Goal: Task Accomplishment & Management: Manage account settings

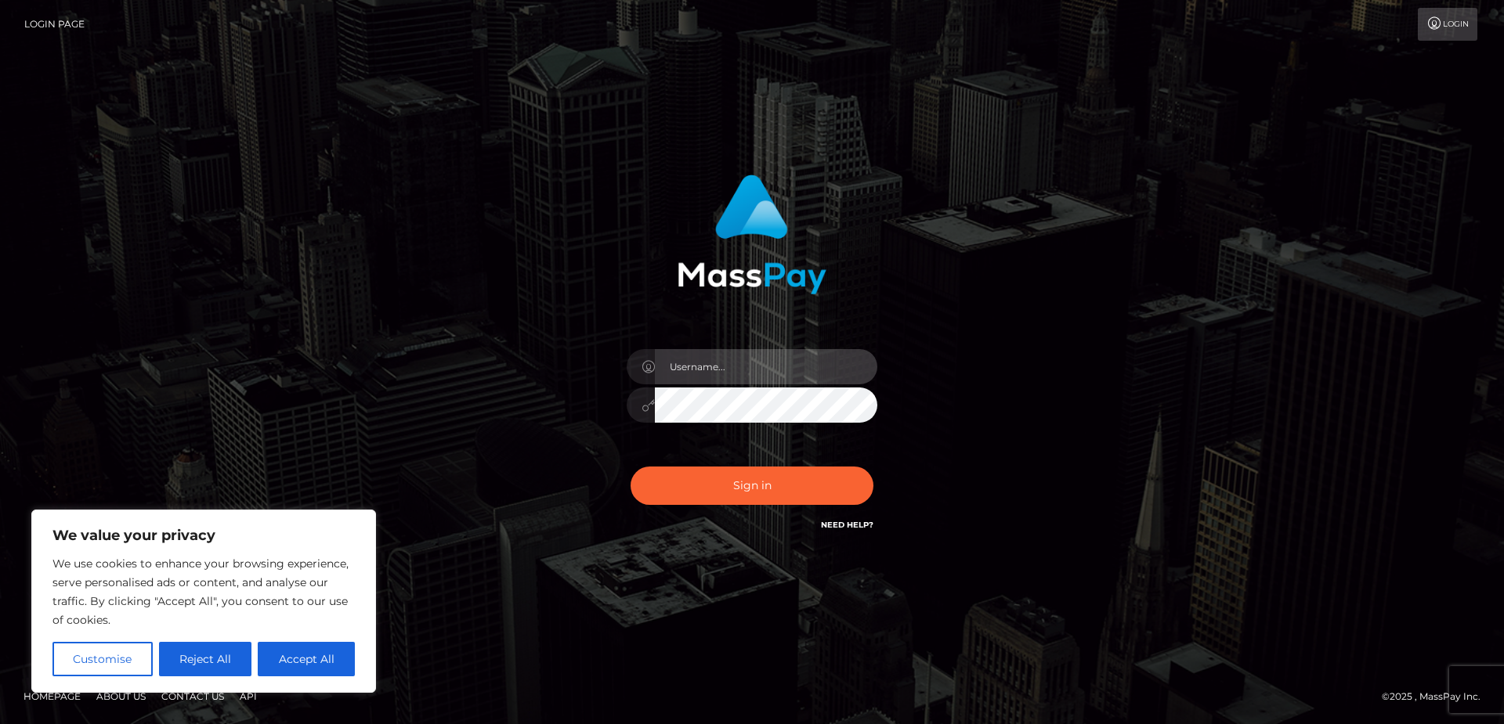
click at [739, 372] on input "text" at bounding box center [766, 366] width 222 height 35
type input "kumogorogoro"
click at [630, 467] on button "Sign in" at bounding box center [751, 486] width 243 height 38
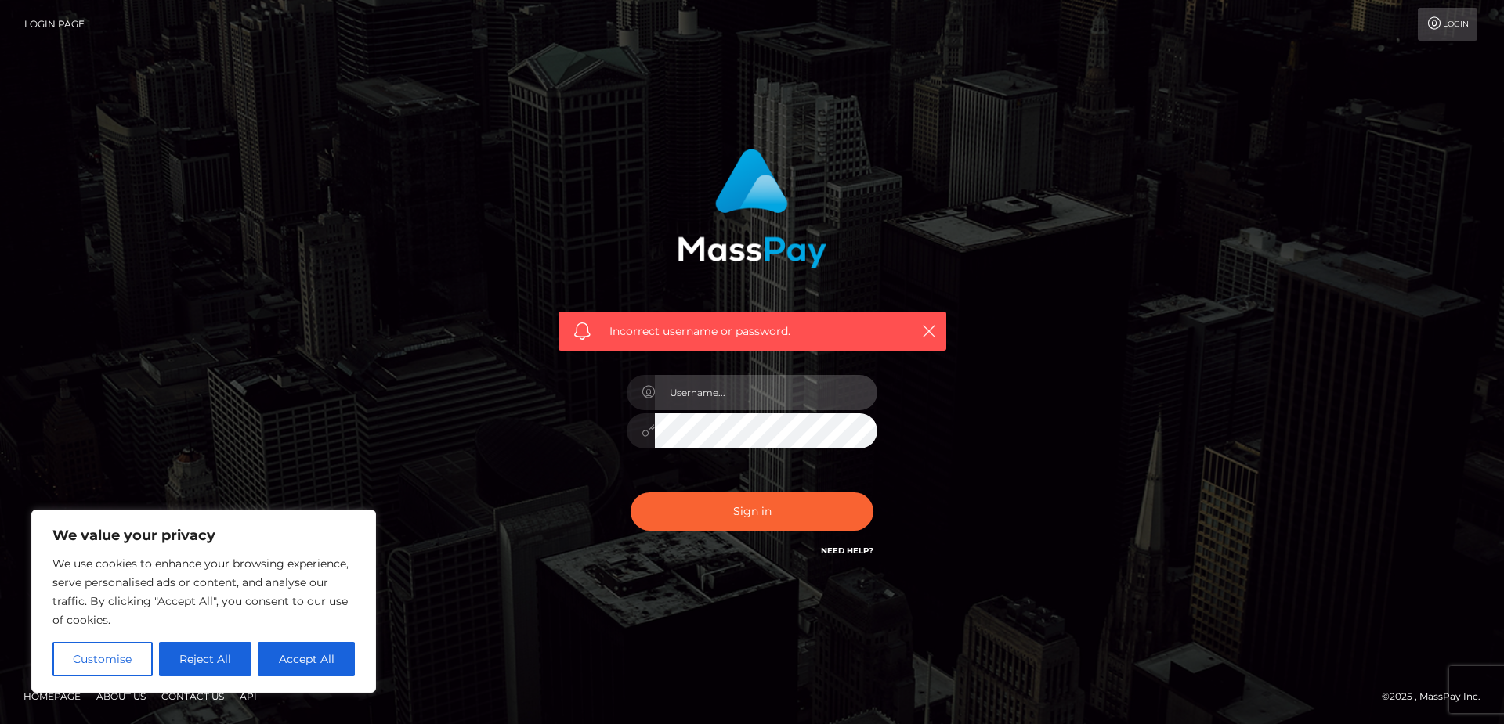
click at [842, 389] on input "text" at bounding box center [766, 392] width 222 height 35
type input "kumogorogoro"
click at [630, 493] on button "Sign in" at bounding box center [751, 512] width 243 height 38
